Goal: Information Seeking & Learning: Understand process/instructions

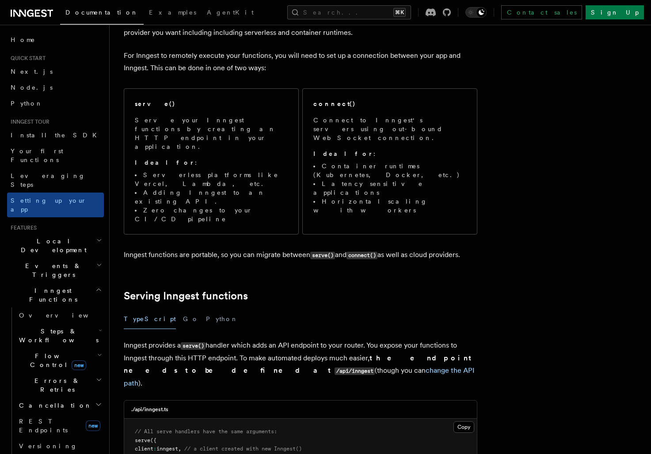
scroll to position [145, 0]
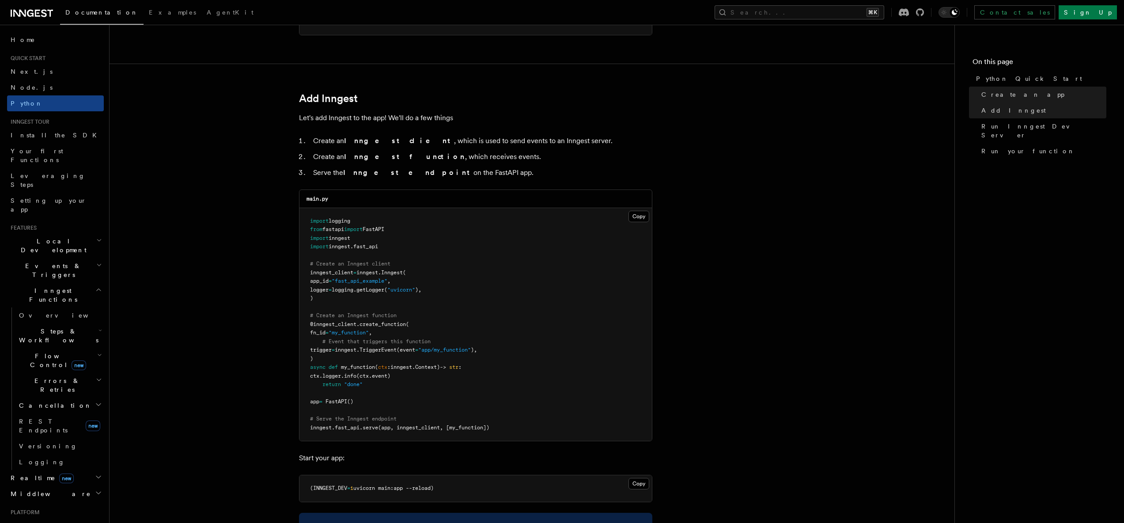
scroll to position [470, 0]
drag, startPoint x: 386, startPoint y: 250, endPoint x: 284, endPoint y: 211, distance: 109.2
copy code "import logging from fastapi import FastAPI import inngest import inngest . fast…"
click at [413, 288] on span ""uvicorn"" at bounding box center [401, 289] width 28 height 6
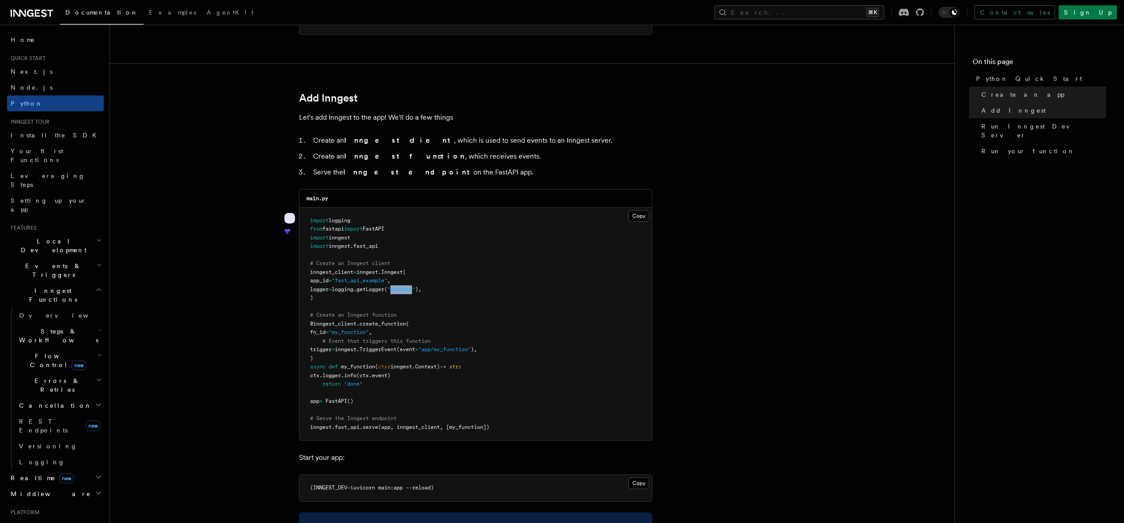
click at [413, 288] on span ""uvicorn"" at bounding box center [401, 289] width 28 height 6
copy code "logger = logging. getLogger ( "uvicorn" ),"
click at [385, 377] on span "(ctx.event)" at bounding box center [373, 375] width 34 height 6
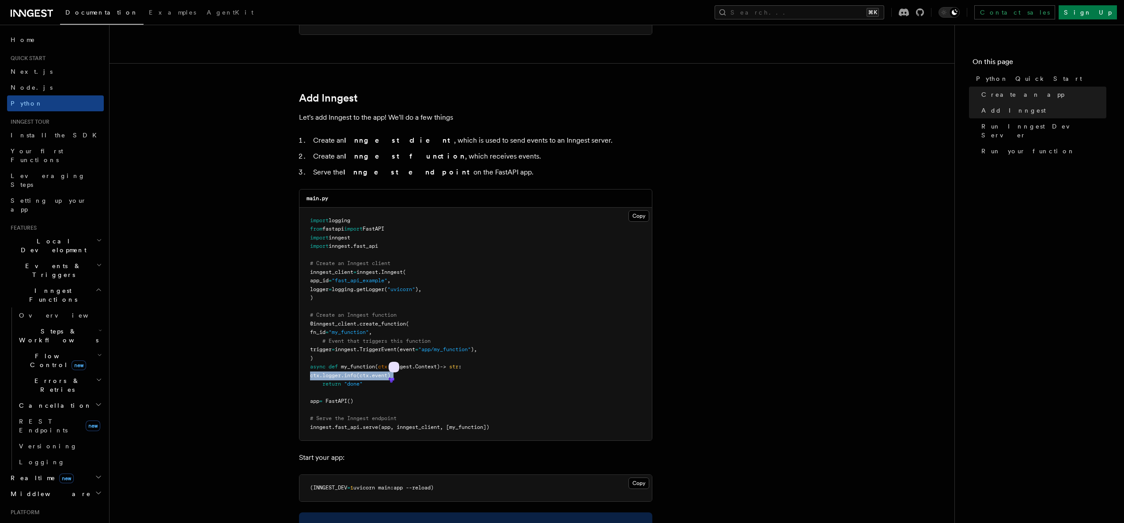
click at [385, 377] on span "(ctx.event)" at bounding box center [373, 375] width 34 height 6
copy code "ctx . logger . info (ctx.event)"
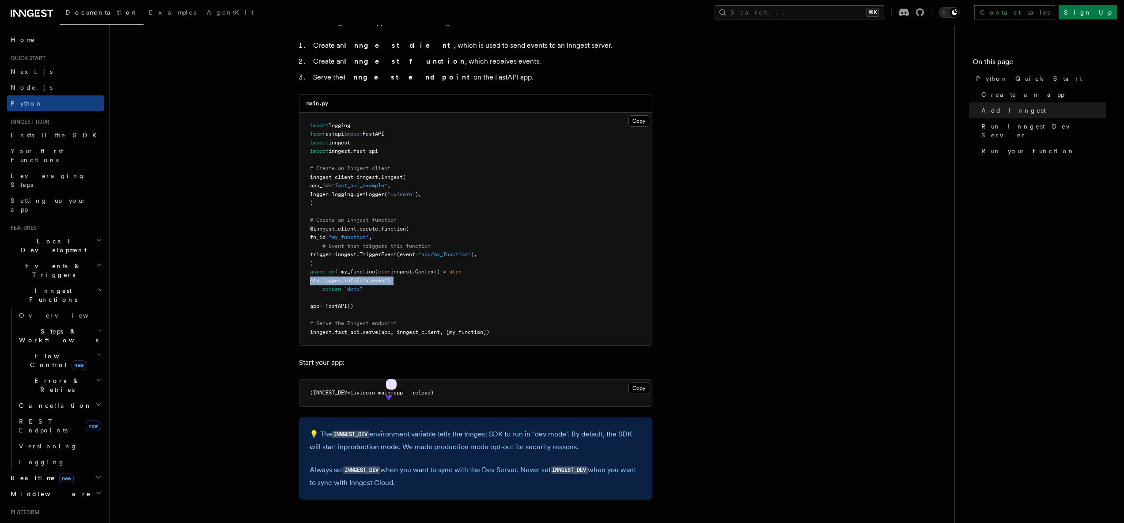
scroll to position [566, 0]
click at [457, 447] on p "💡 The INNGEST_DEV environment variable tells the Inngest SDK to run in "dev mod…" at bounding box center [476, 438] width 332 height 25
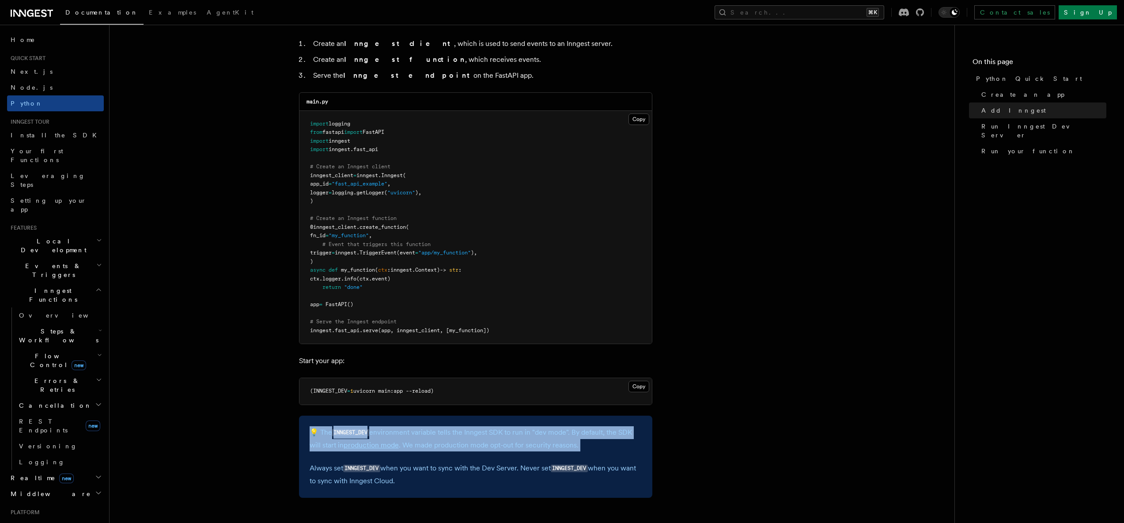
click at [457, 447] on p "💡 The INNGEST_DEV environment variable tells the Inngest SDK to run in "dev mod…" at bounding box center [476, 438] width 332 height 25
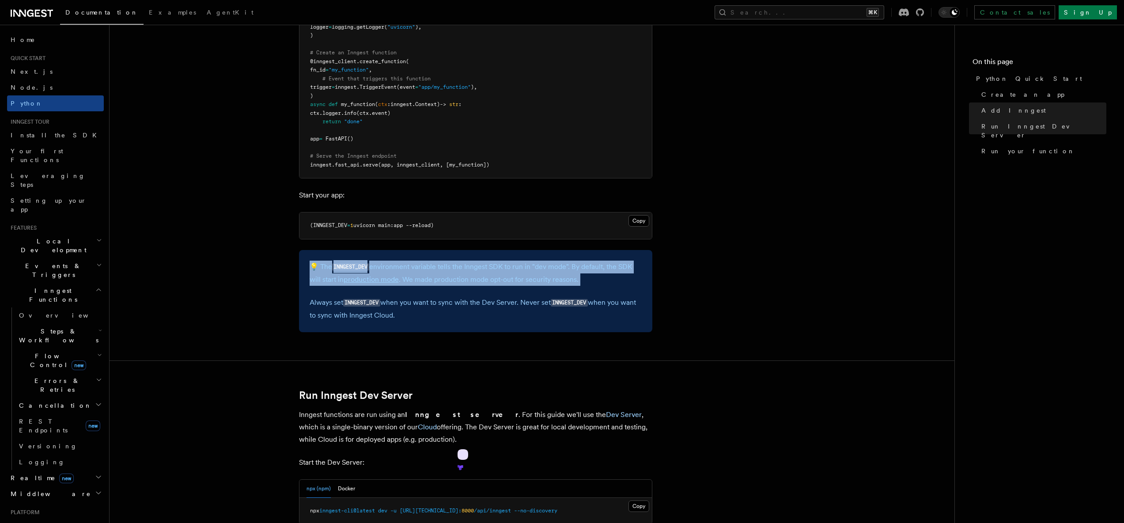
scroll to position [841, 0]
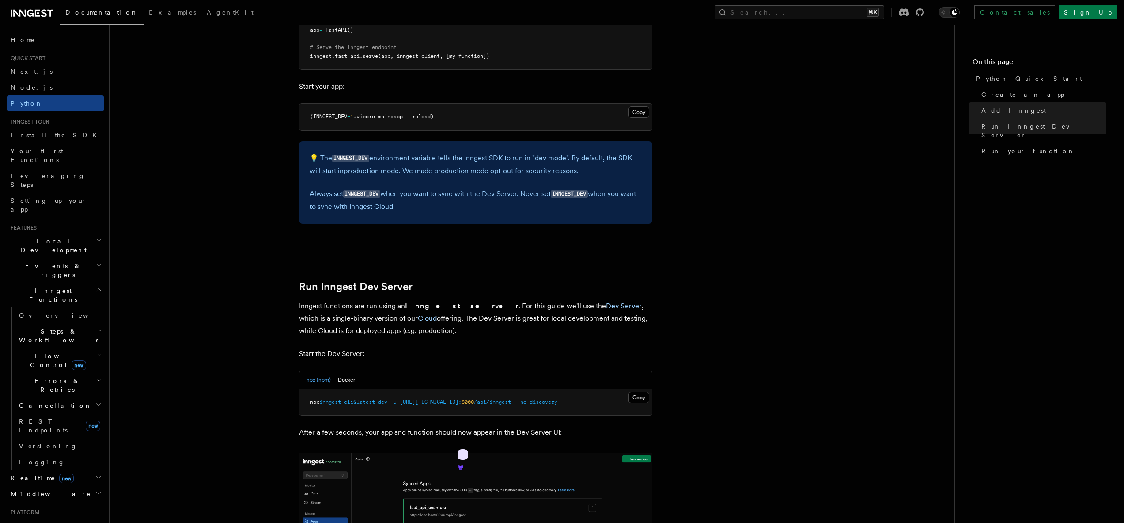
click at [517, 402] on span "--no-discovery" at bounding box center [535, 402] width 43 height 6
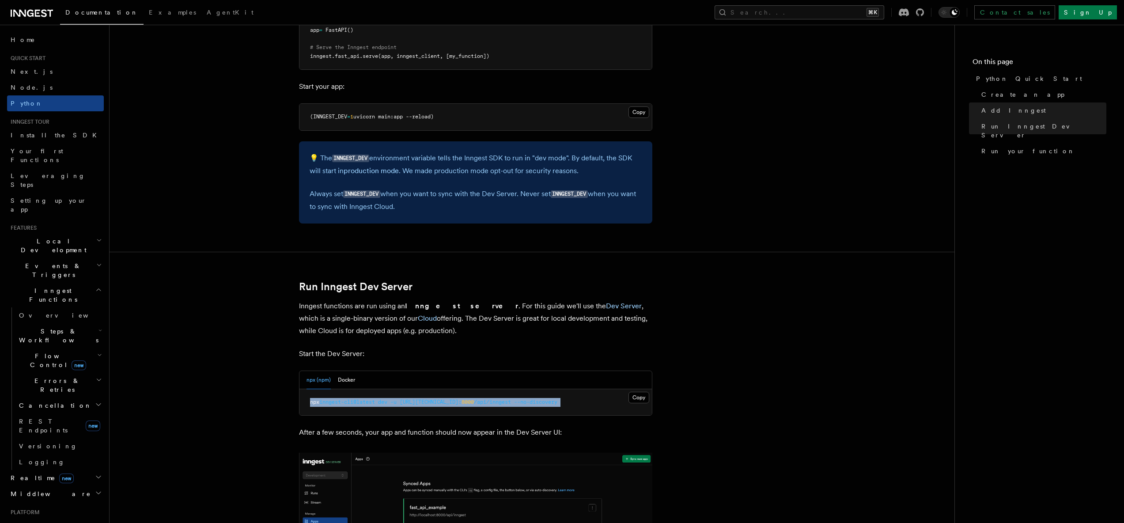
click at [517, 402] on span "--no-discovery" at bounding box center [535, 402] width 43 height 6
click at [575, 402] on pre "npx inngest-cli@latest dev -u http://127.0.0.1: 8000 /api/inngest --no-discovery" at bounding box center [475, 402] width 353 height 27
drag, startPoint x: 639, startPoint y: 396, endPoint x: 633, endPoint y: 400, distance: 7.0
click at [639, 396] on button "Copy Copied" at bounding box center [639, 397] width 21 height 11
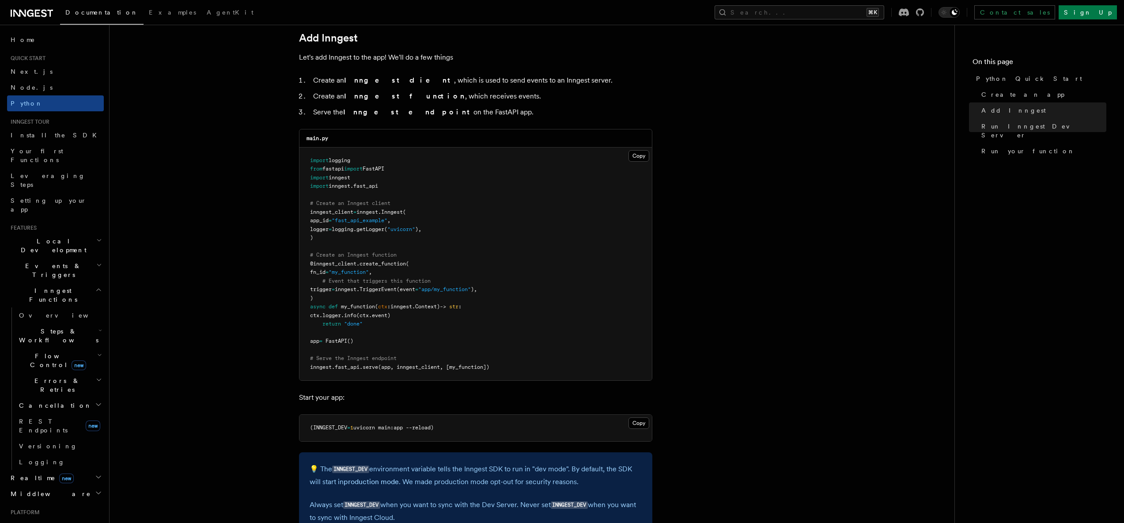
scroll to position [431, 0]
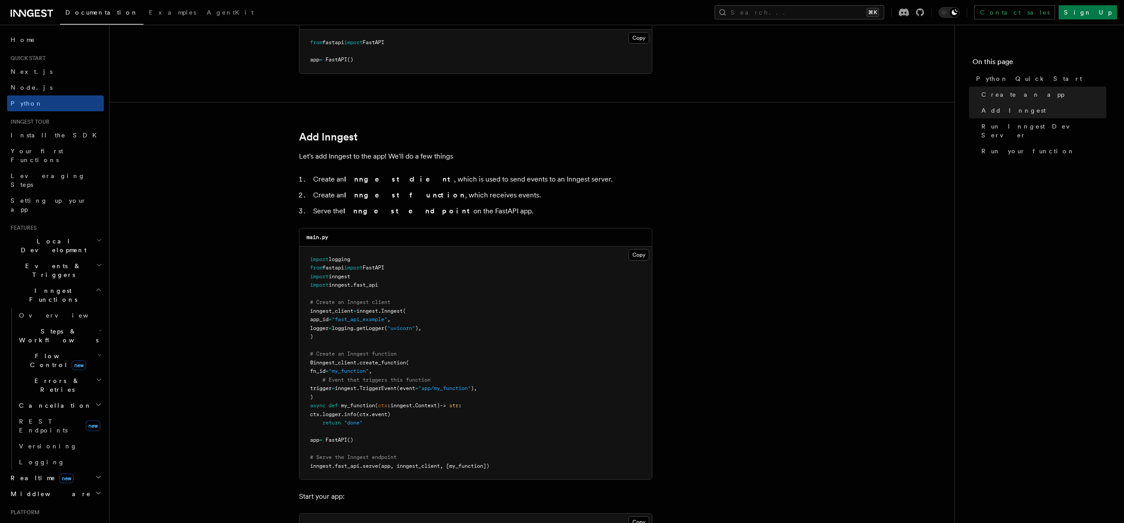
drag, startPoint x: 639, startPoint y: 253, endPoint x: 622, endPoint y: 260, distance: 18.8
click at [639, 253] on button "Copy Copied" at bounding box center [639, 254] width 21 height 11
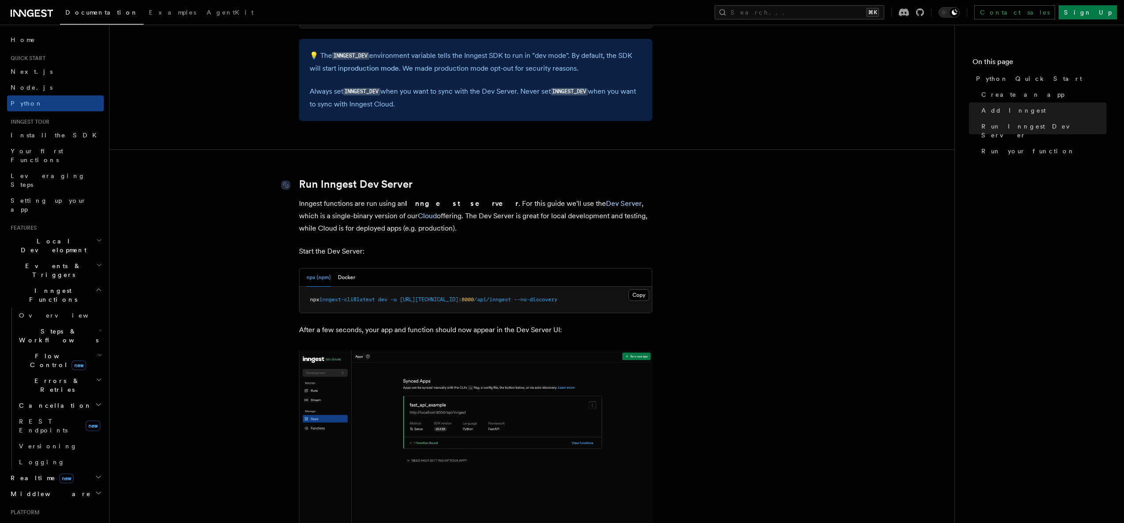
scroll to position [944, 0]
click at [455, 297] on span "http://127.0.0.1:" at bounding box center [431, 298] width 62 height 6
copy article "npx inngest-cli@latest dev -u http://127.0.0.1: 8000 /api/inngest --no-discovery"
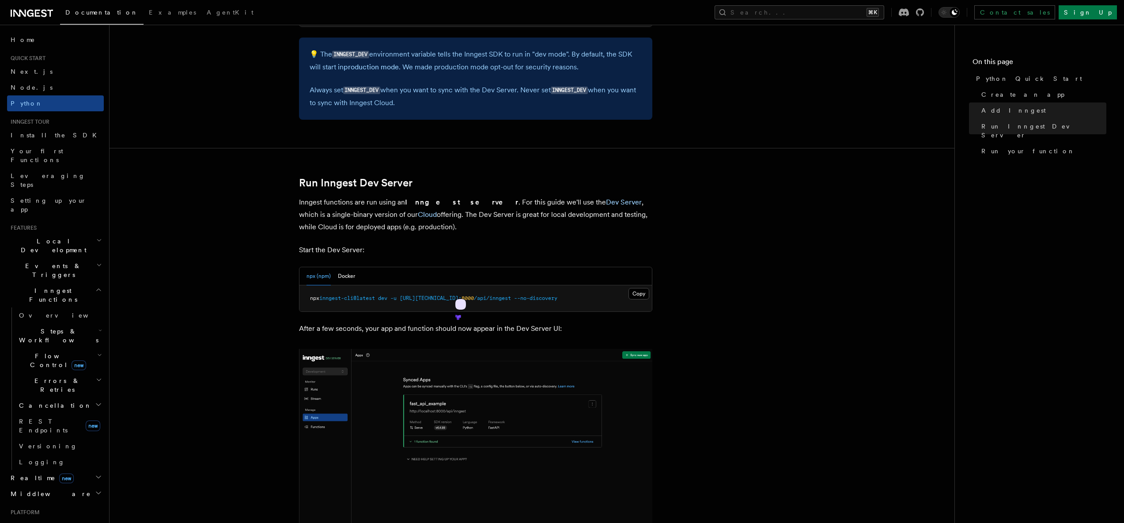
click at [578, 215] on p "Inngest functions are run using an Inngest server . For this guide we'll use th…" at bounding box center [475, 214] width 353 height 37
click at [388, 227] on p "Inngest functions are run using an Inngest server . For this guide we'll use th…" at bounding box center [475, 214] width 353 height 37
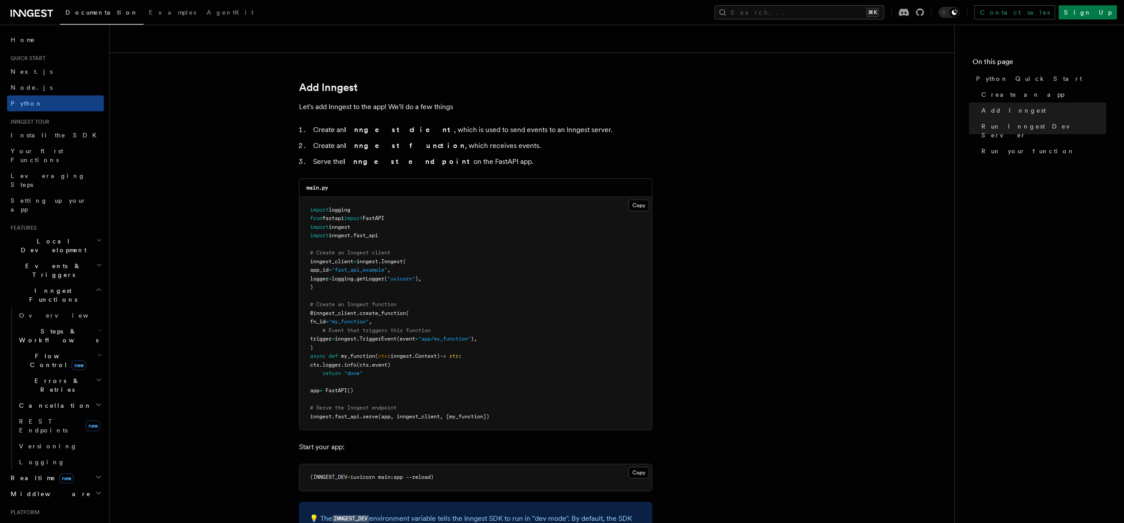
scroll to position [430, 0]
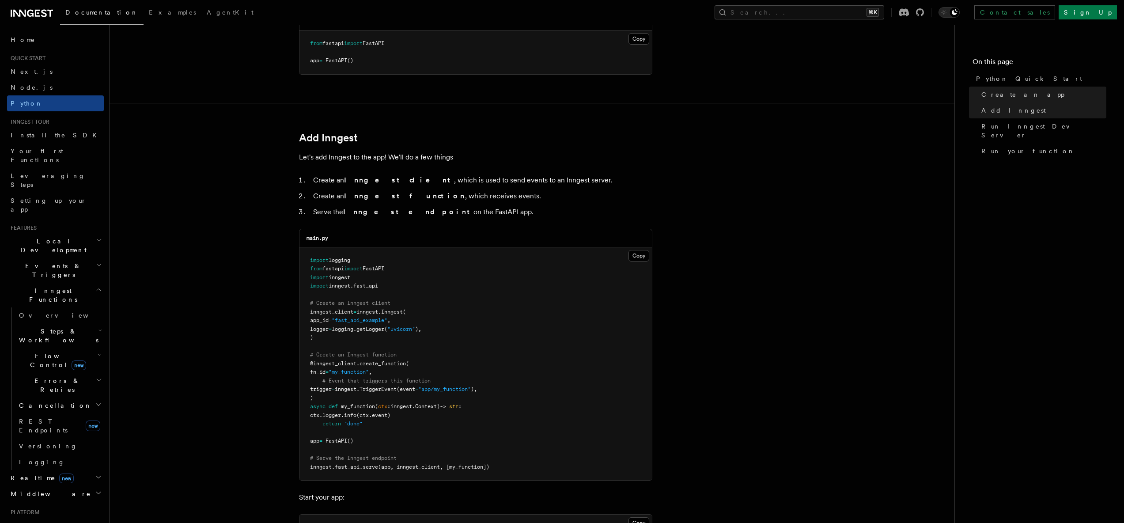
click at [453, 182] on li "Create an Inngest client , which is used to send events to an Inngest server." at bounding box center [482, 180] width 342 height 12
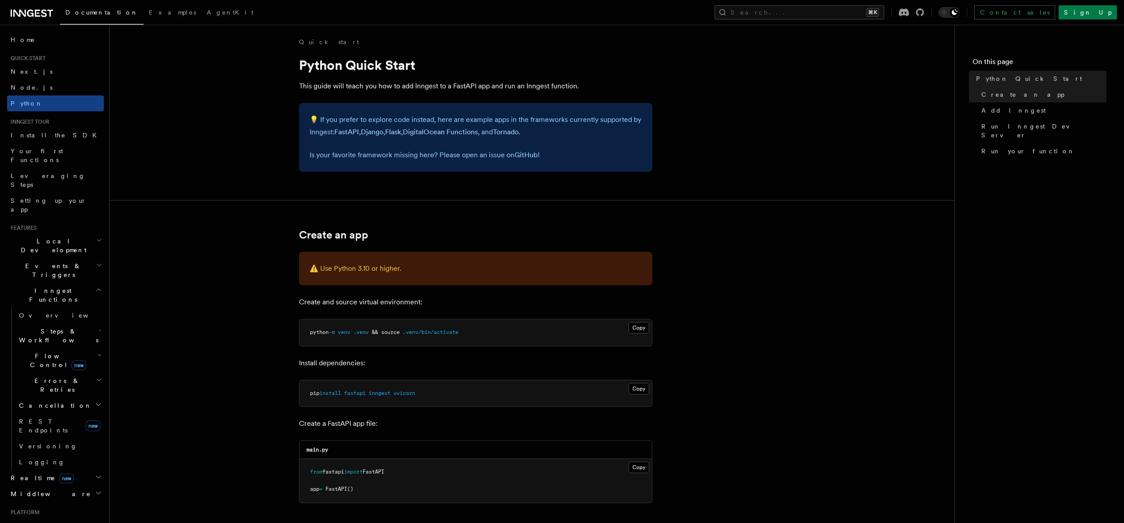
scroll to position [0, 0]
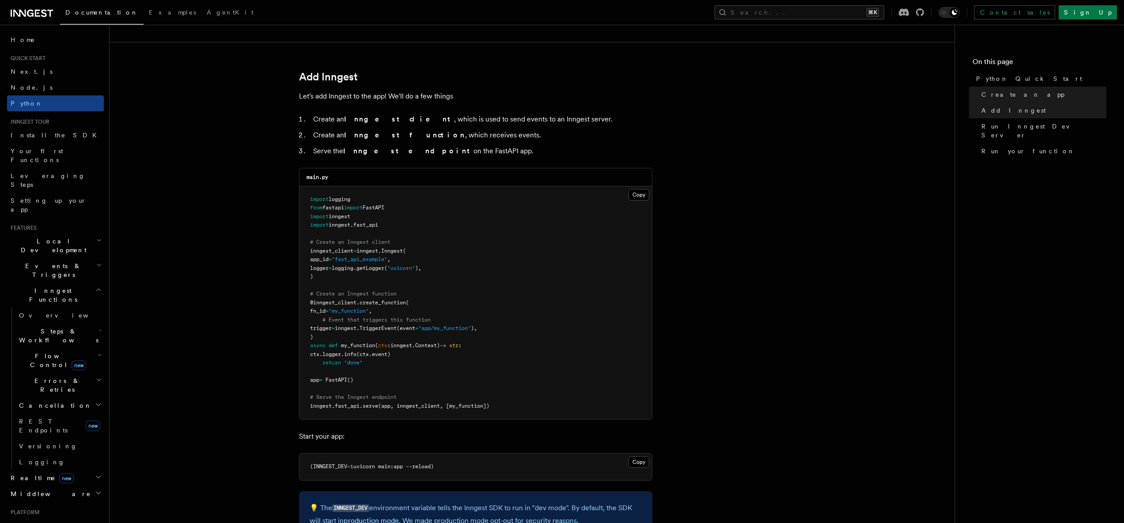
scroll to position [493, 0]
drag, startPoint x: 369, startPoint y: 340, endPoint x: 362, endPoint y: 344, distance: 7.7
click at [368, 341] on span "my_function" at bounding box center [358, 344] width 34 height 6
click at [362, 344] on span "my_function" at bounding box center [358, 344] width 34 height 6
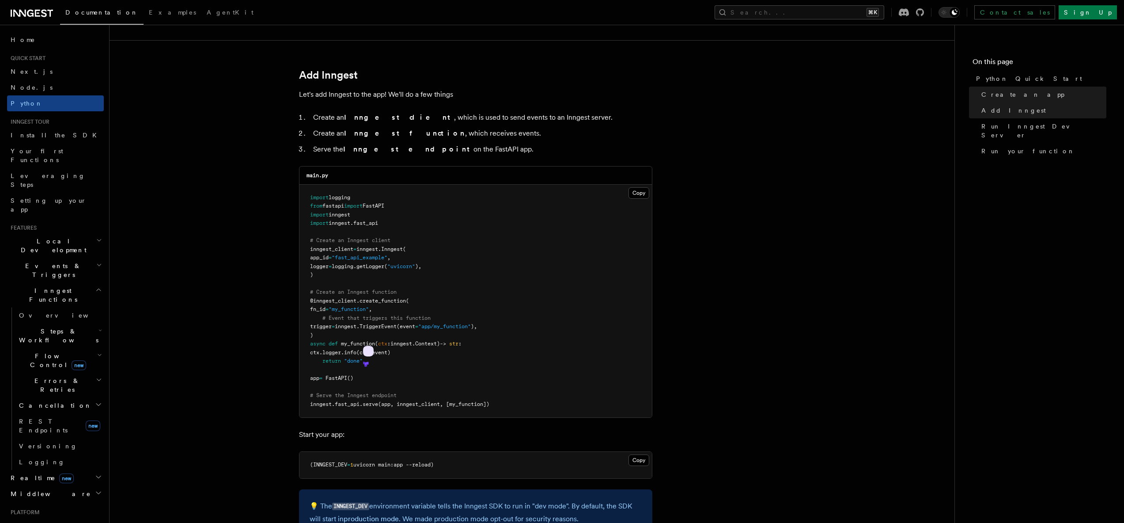
click at [345, 357] on pre "import logging from fastapi import FastAPI import inngest import inngest . fast…" at bounding box center [475, 301] width 353 height 233
drag, startPoint x: 364, startPoint y: 360, endPoint x: 308, endPoint y: 343, distance: 58.7
click at [302, 343] on pre "import logging from fastapi import FastAPI import inngest import inngest . fast…" at bounding box center [475, 301] width 353 height 233
copy code "async def my_function ( ctx : inngest . Context) -> str : ctx . logger . info (…"
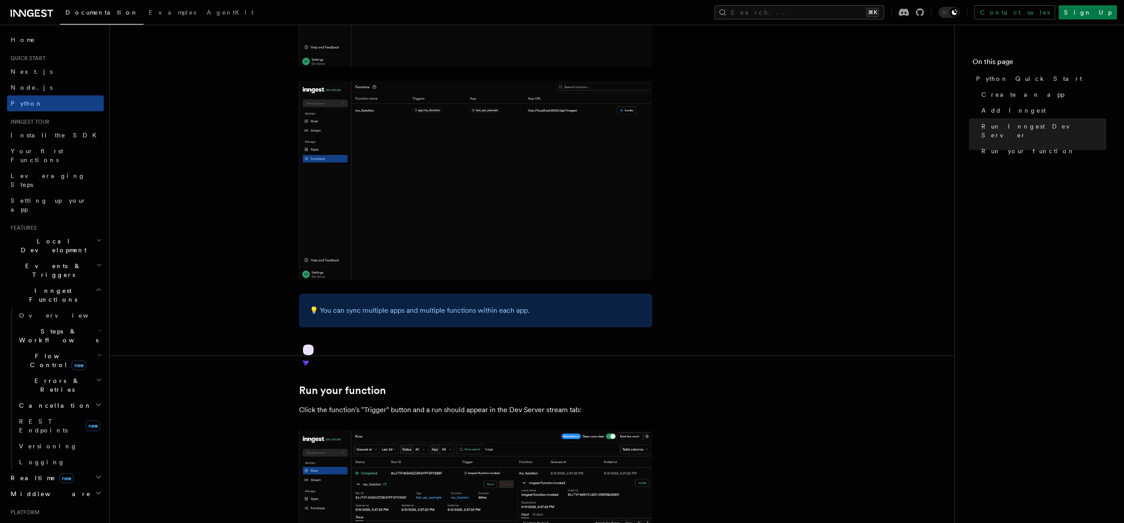
scroll to position [1600, 0]
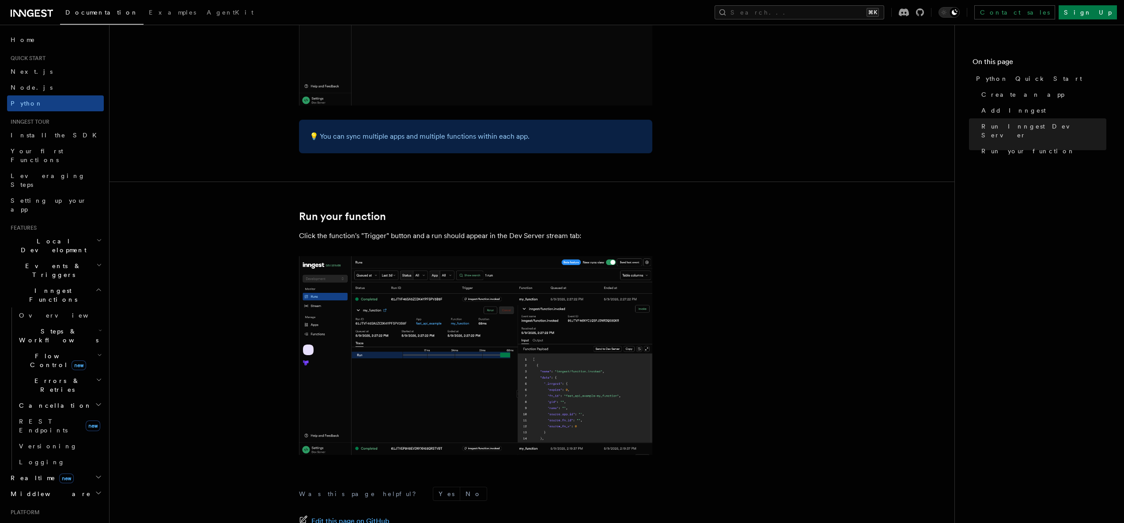
click at [379, 135] on p "💡 You can sync multiple apps and multiple functions within each app." at bounding box center [476, 136] width 332 height 12
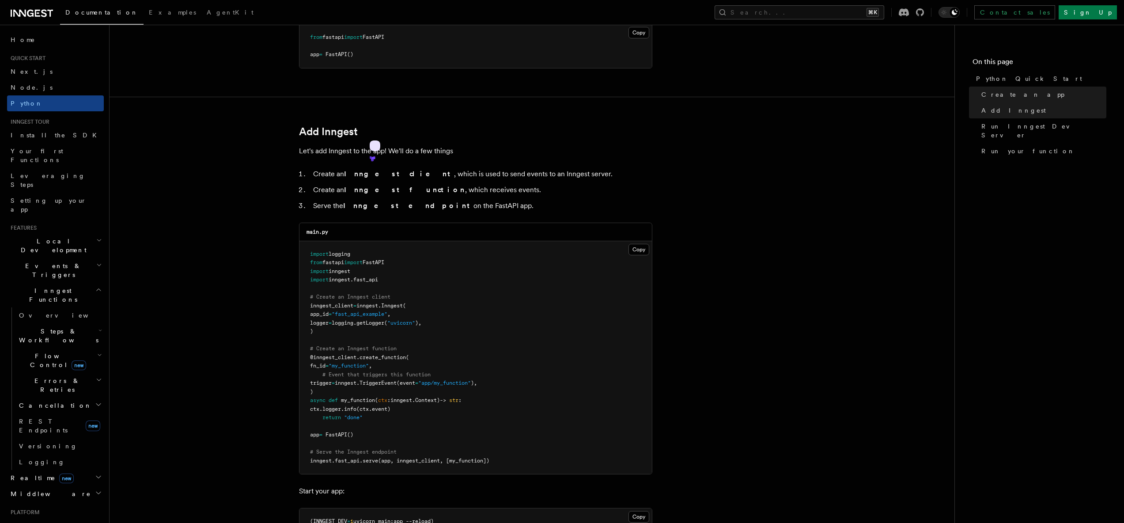
scroll to position [470, 0]
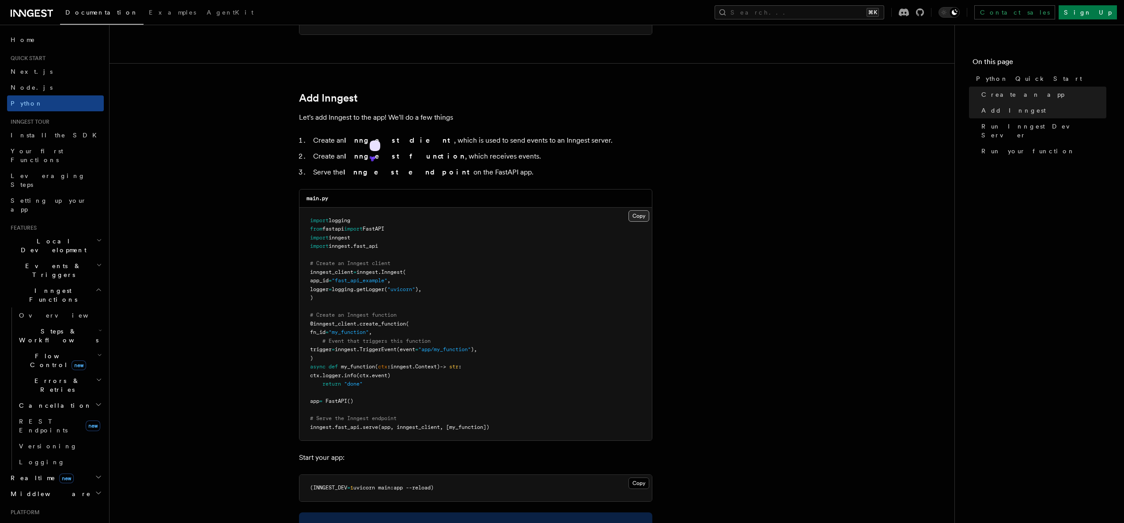
click at [639, 214] on button "Copy Copied" at bounding box center [639, 215] width 21 height 11
click at [644, 216] on button "Copy Copied" at bounding box center [639, 215] width 21 height 11
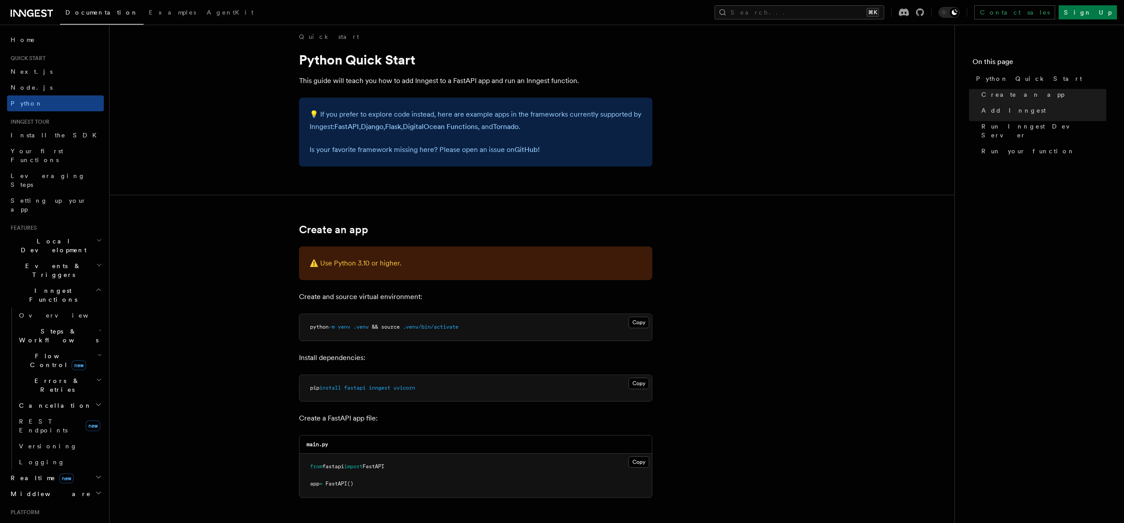
scroll to position [0, 0]
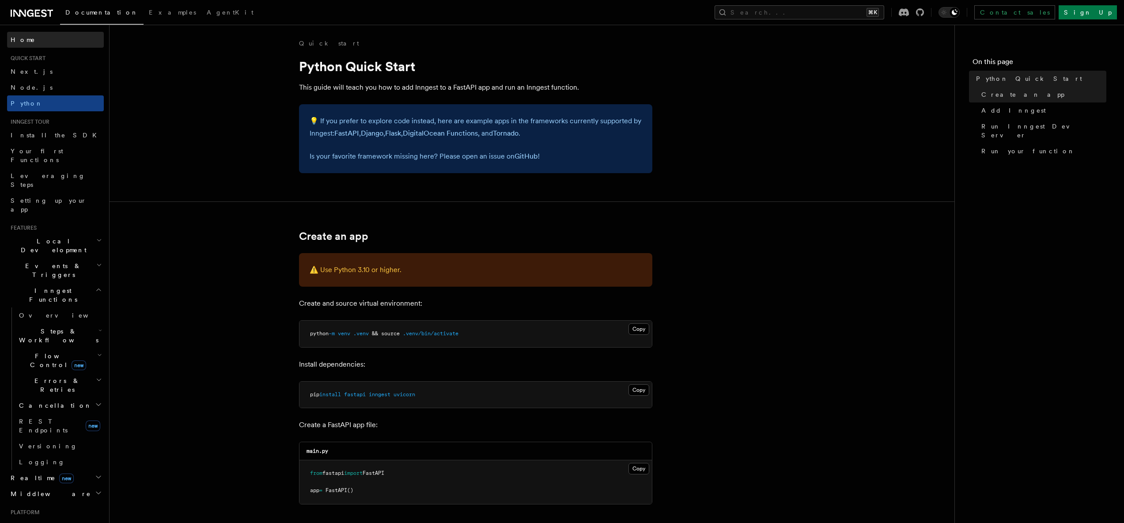
click at [24, 43] on span "Home" at bounding box center [23, 39] width 25 height 9
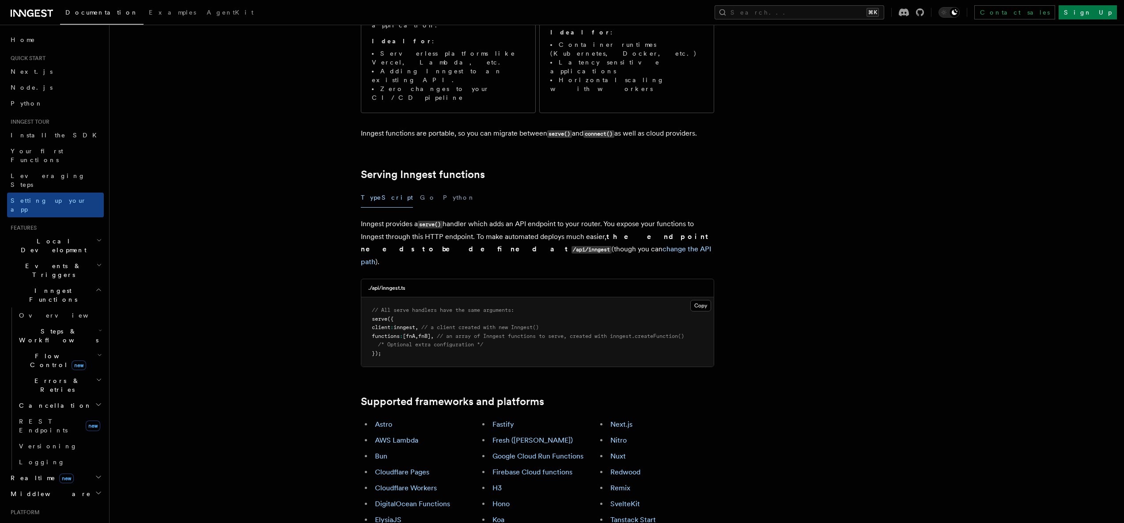
scroll to position [190, 0]
click at [443, 187] on button "Python" at bounding box center [459, 197] width 32 height 20
